Goal: Transaction & Acquisition: Obtain resource

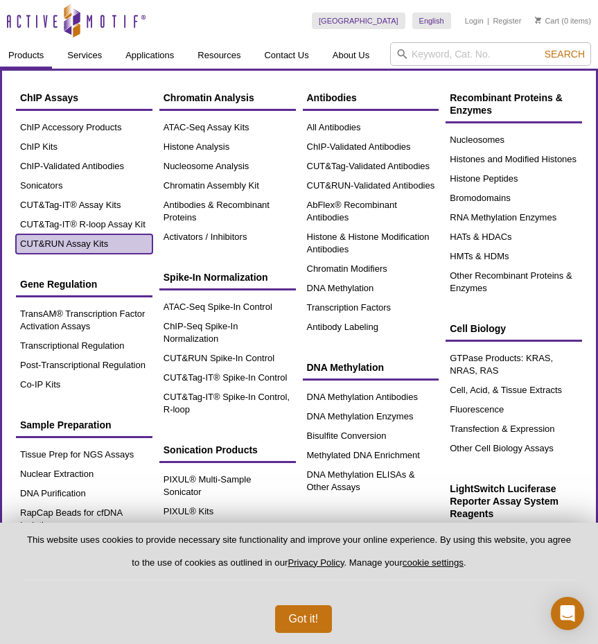
click at [117, 243] on link "CUT&RUN Assay Kits" at bounding box center [84, 243] width 136 height 19
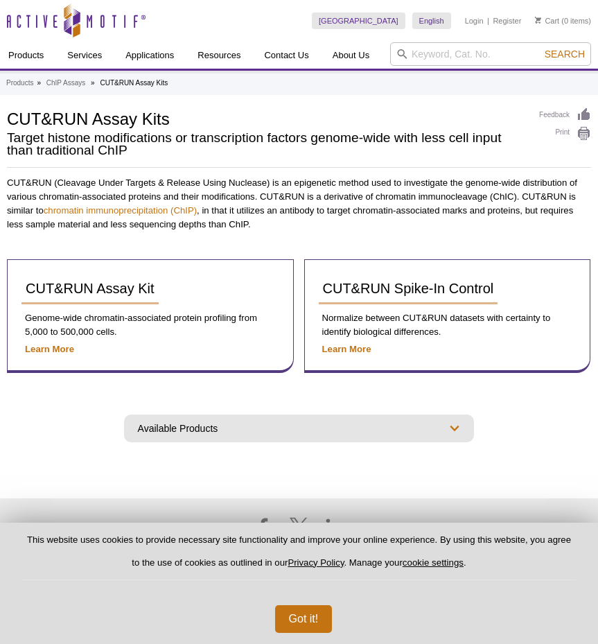
click at [117, 243] on div "CUT&RUN (Cleavage Under Targets & Release Using Nuclease) is an epigenetic meth…" at bounding box center [299, 288] width 584 height 224
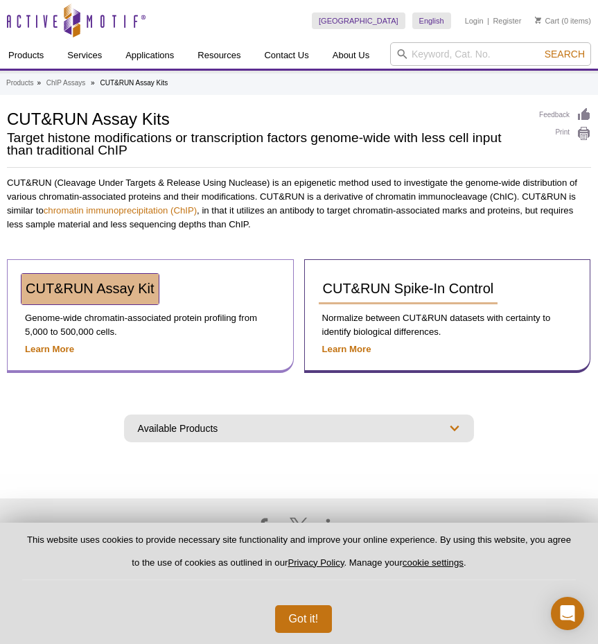
click at [99, 287] on span "CUT&RUN Assay Kit" at bounding box center [90, 288] width 129 height 15
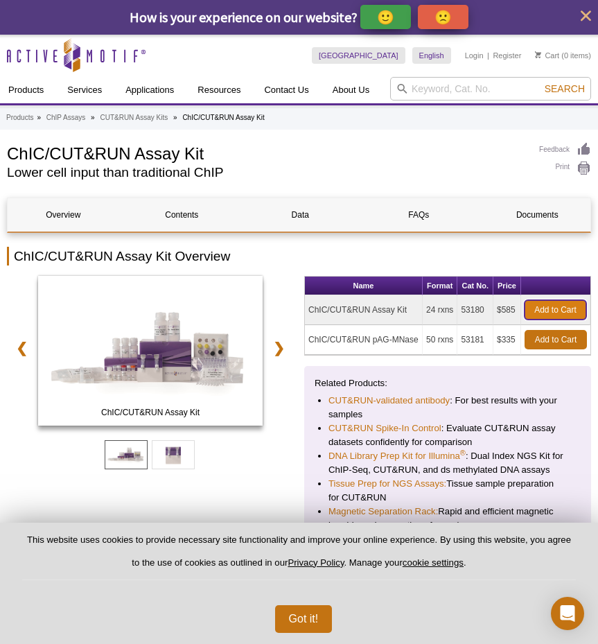
click at [561, 306] on link "Add to Cart" at bounding box center [556, 309] width 62 height 19
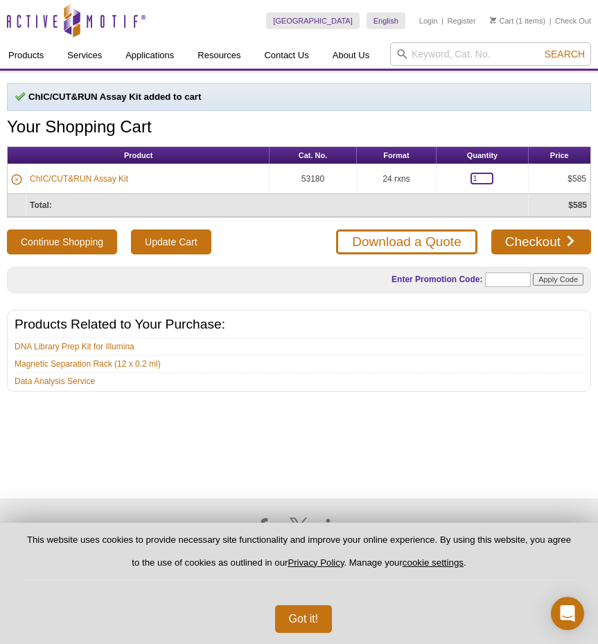
click at [485, 177] on input "1" at bounding box center [481, 179] width 23 height 12
type input "4"
click at [433, 388] on div "Products Related to Your Purchase: DNA Library Prep Kit for Illumina Magnetic S…" at bounding box center [299, 351] width 584 height 82
click at [199, 244] on input "Update Cart" at bounding box center [171, 241] width 80 height 25
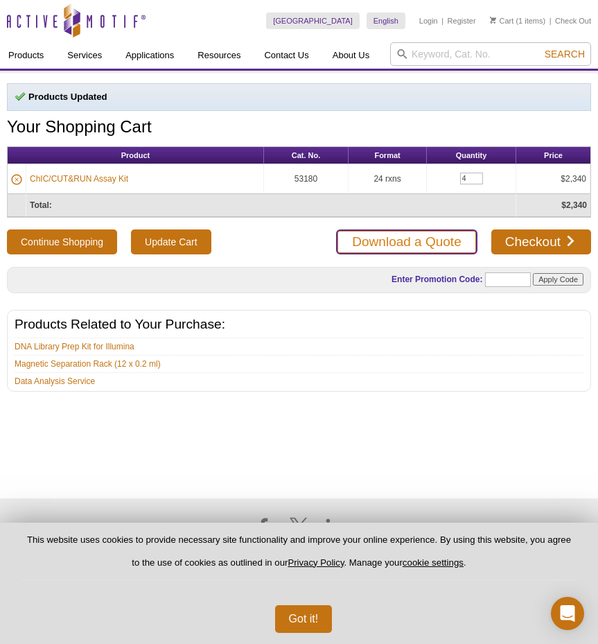
click at [428, 243] on link "Download a Quote" at bounding box center [406, 241] width 141 height 25
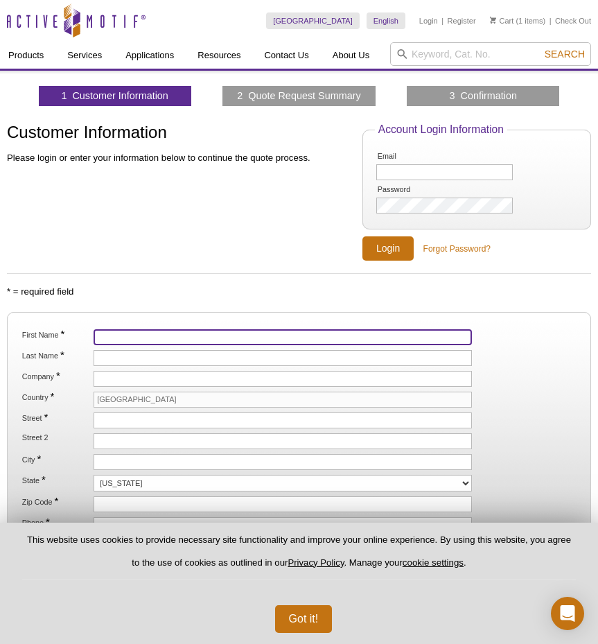
click at [214, 335] on input "First Name *" at bounding box center [283, 337] width 378 height 16
type input "[PERSON_NAME]"
type input "Brojakowska"
type input "[GEOGRAPHIC_DATA]"
type input "[STREET_ADDRESS]"
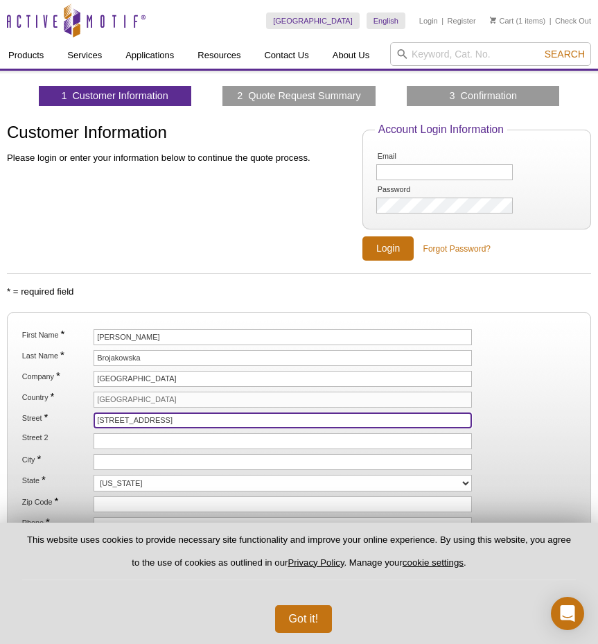
type input "Room 214"
type input "[GEOGRAPHIC_DATA]"
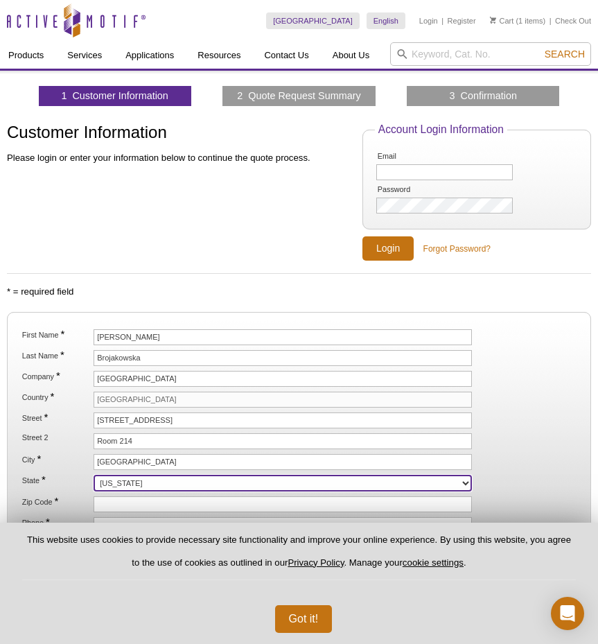
select select "CT"
type input "06511"
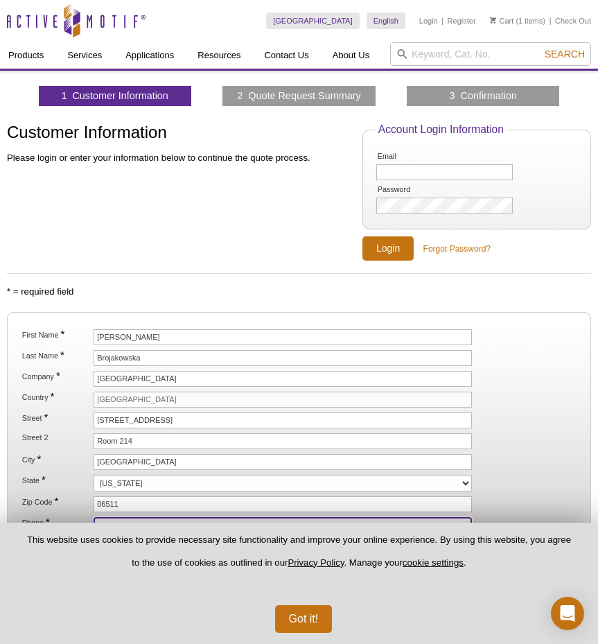
type input "3476023014"
type input "[PERSON_NAME][EMAIL_ADDRESS][PERSON_NAME][DOMAIN_NAME]"
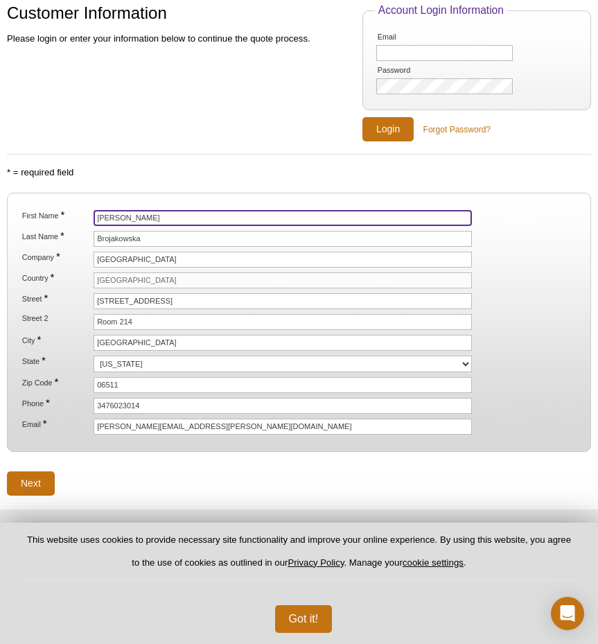
scroll to position [124, 0]
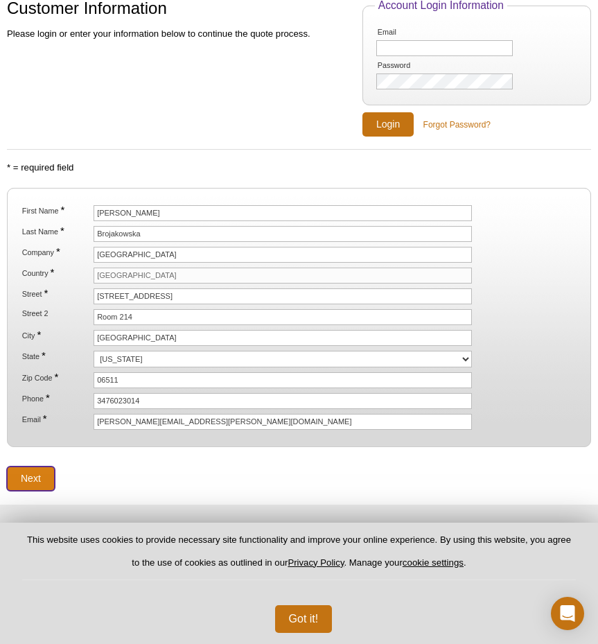
click at [34, 477] on input "Next" at bounding box center [31, 478] width 48 height 24
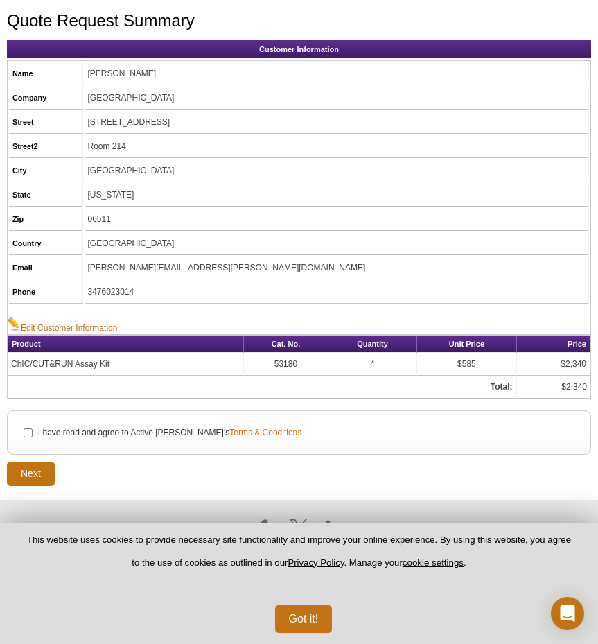
scroll to position [112, 0]
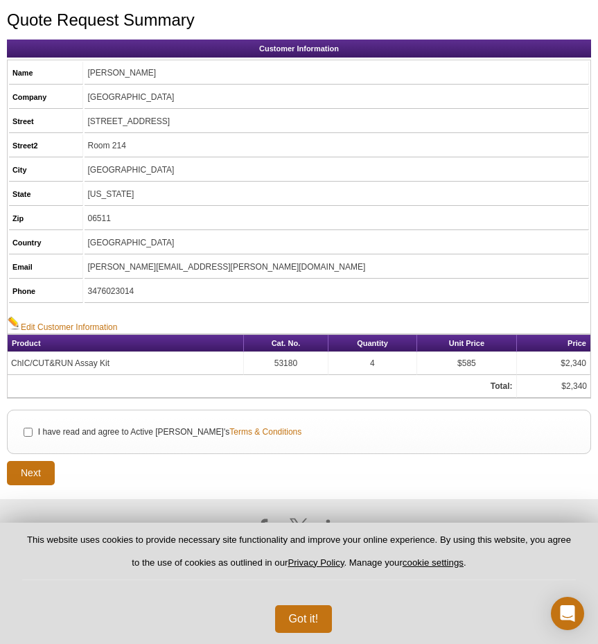
click at [29, 437] on li "I have read and agree to Active Motif's Terms & Conditions" at bounding box center [298, 431] width 559 height 15
click at [26, 432] on input "I have read and agree to Active Motif's Terms & Conditions" at bounding box center [28, 432] width 9 height 9
checkbox input "true"
click at [26, 466] on input "Next" at bounding box center [31, 473] width 48 height 24
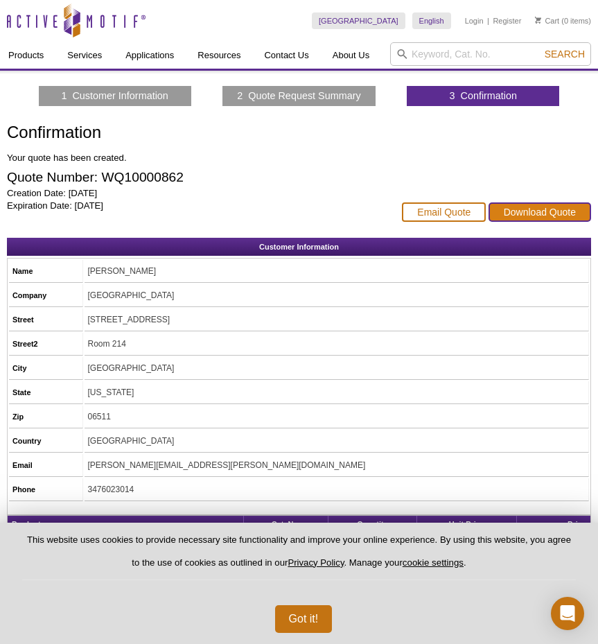
click at [534, 214] on link "Download Quote" at bounding box center [539, 211] width 103 height 19
